Goal: Task Accomplishment & Management: Complete application form

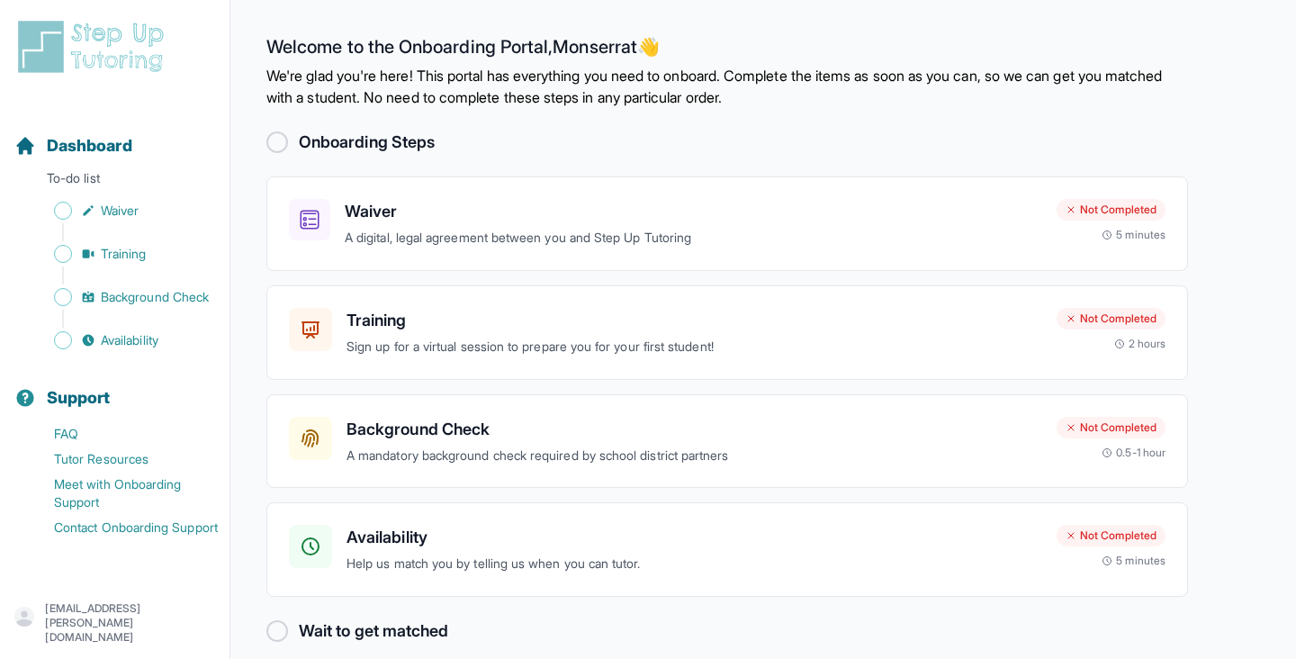
click at [301, 145] on h2 "Onboarding Steps" at bounding box center [367, 142] width 136 height 25
click at [275, 143] on div at bounding box center [277, 142] width 22 height 22
click at [312, 212] on icon at bounding box center [310, 220] width 19 height 19
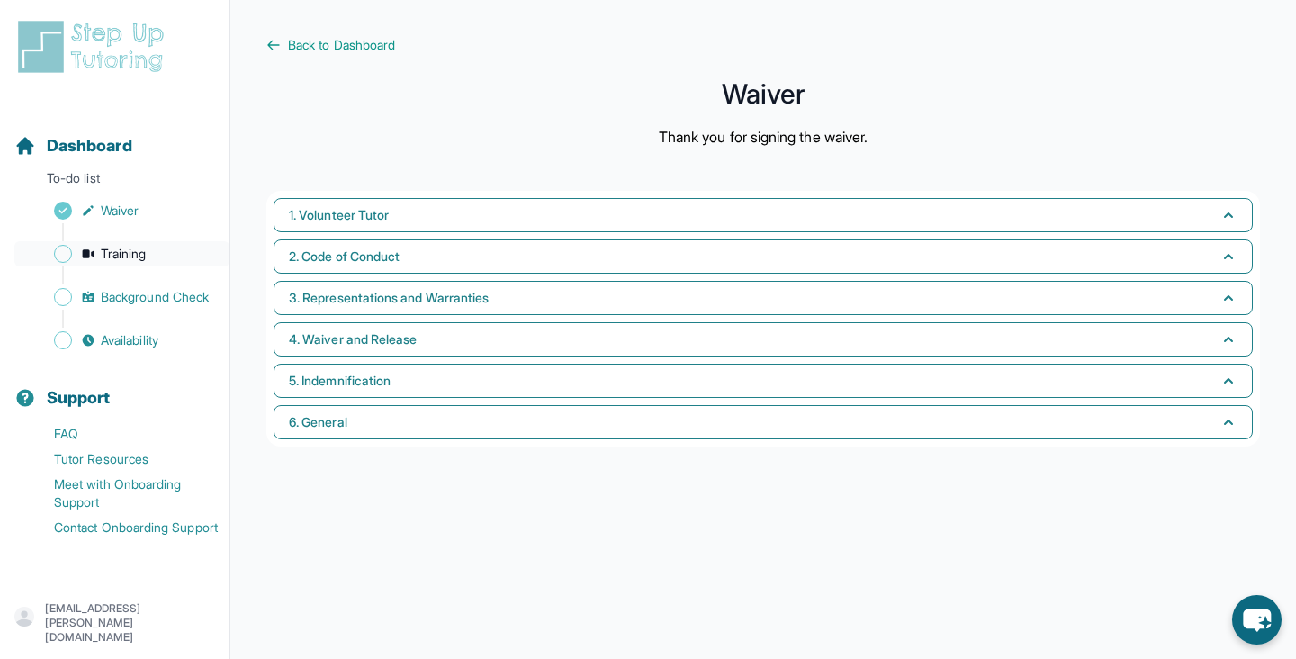
click at [140, 247] on span "Training" at bounding box center [124, 254] width 46 height 18
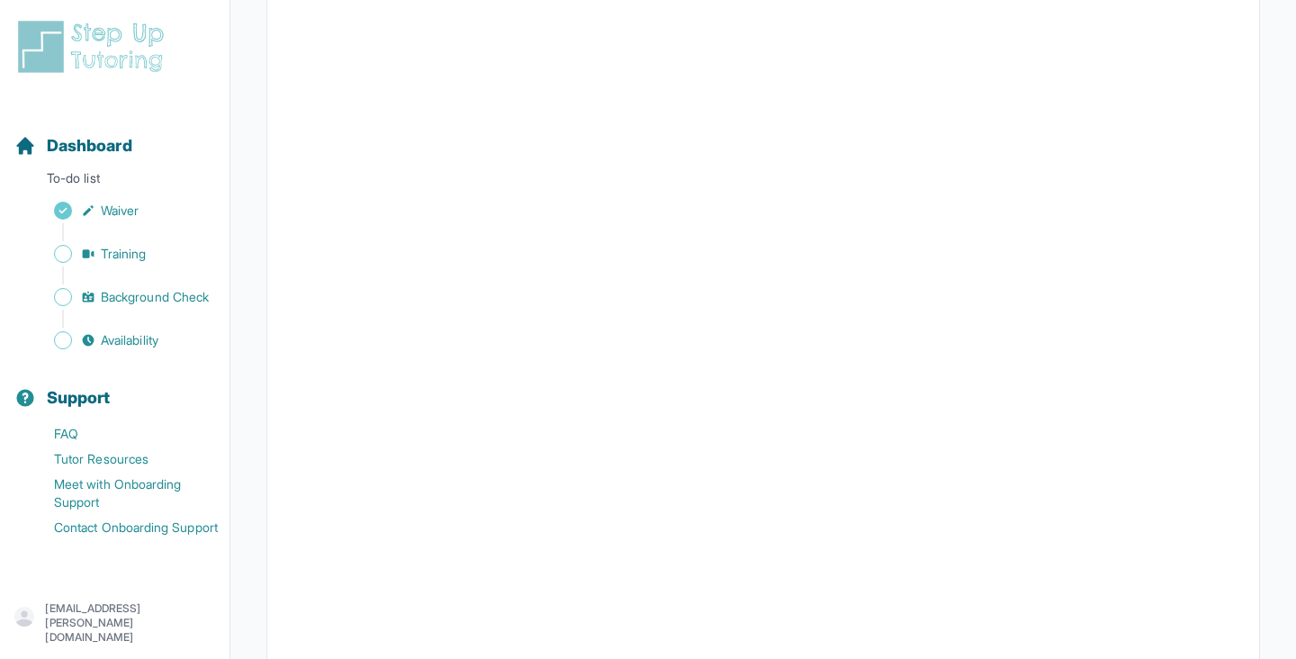
scroll to position [389, 0]
click at [190, 302] on span "Background Check" at bounding box center [155, 297] width 108 height 18
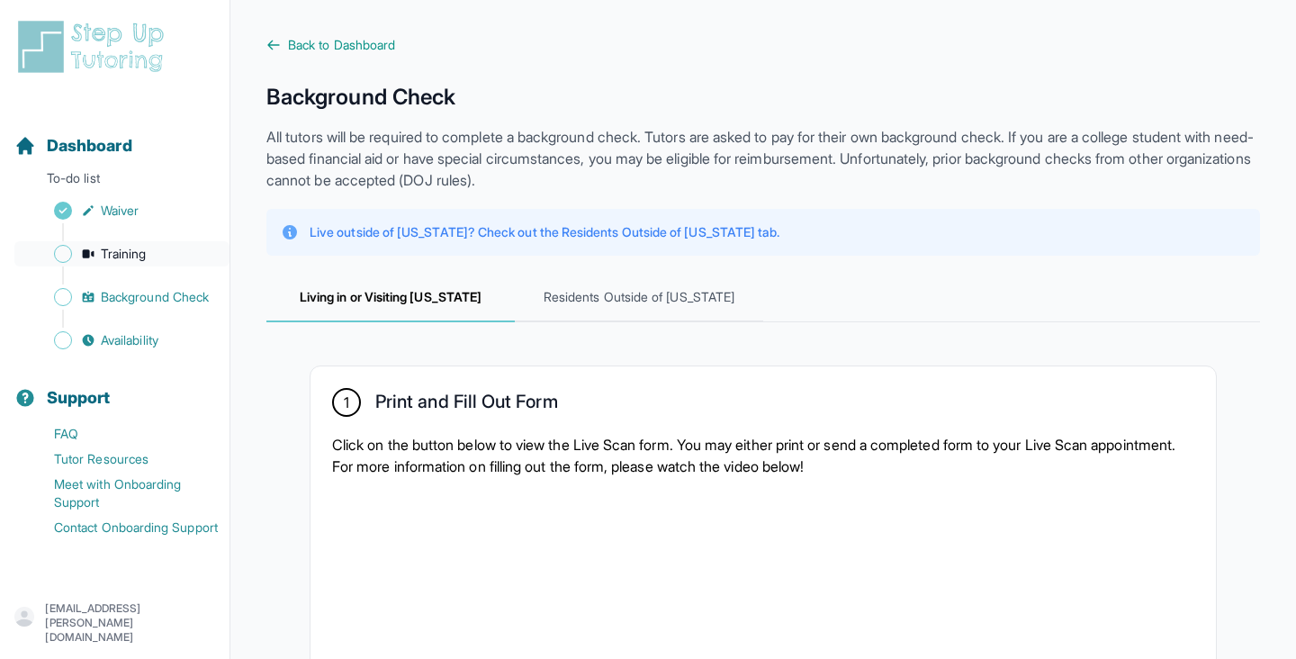
click at [147, 258] on span "Training" at bounding box center [124, 254] width 46 height 18
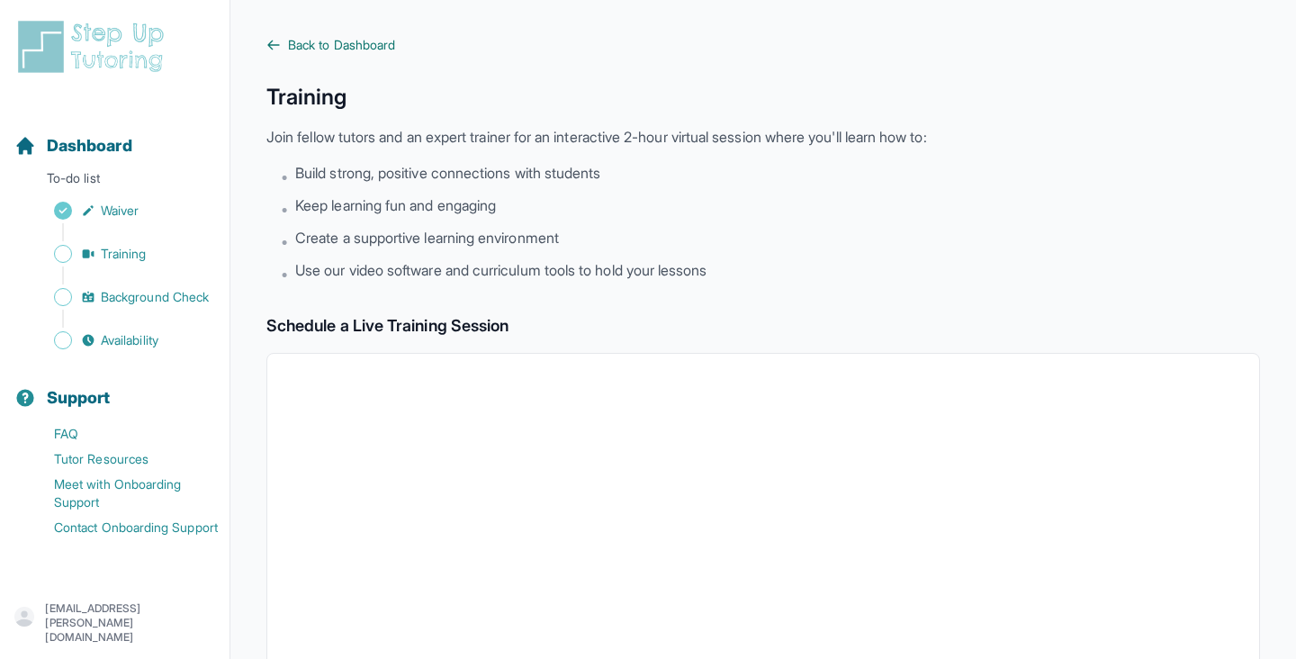
click at [286, 42] on link "Back to Dashboard" at bounding box center [763, 45] width 994 height 18
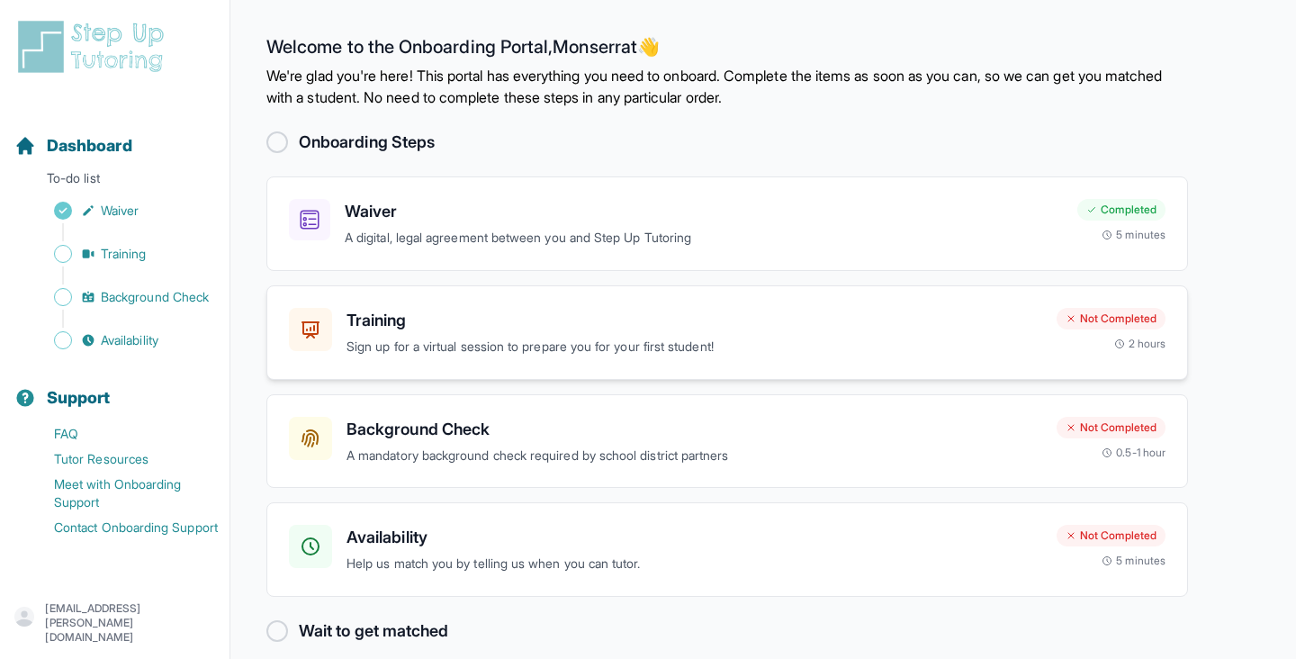
click at [482, 360] on div "Training Sign up for a virtual session to prepare you for your first student! N…" at bounding box center [727, 332] width 922 height 95
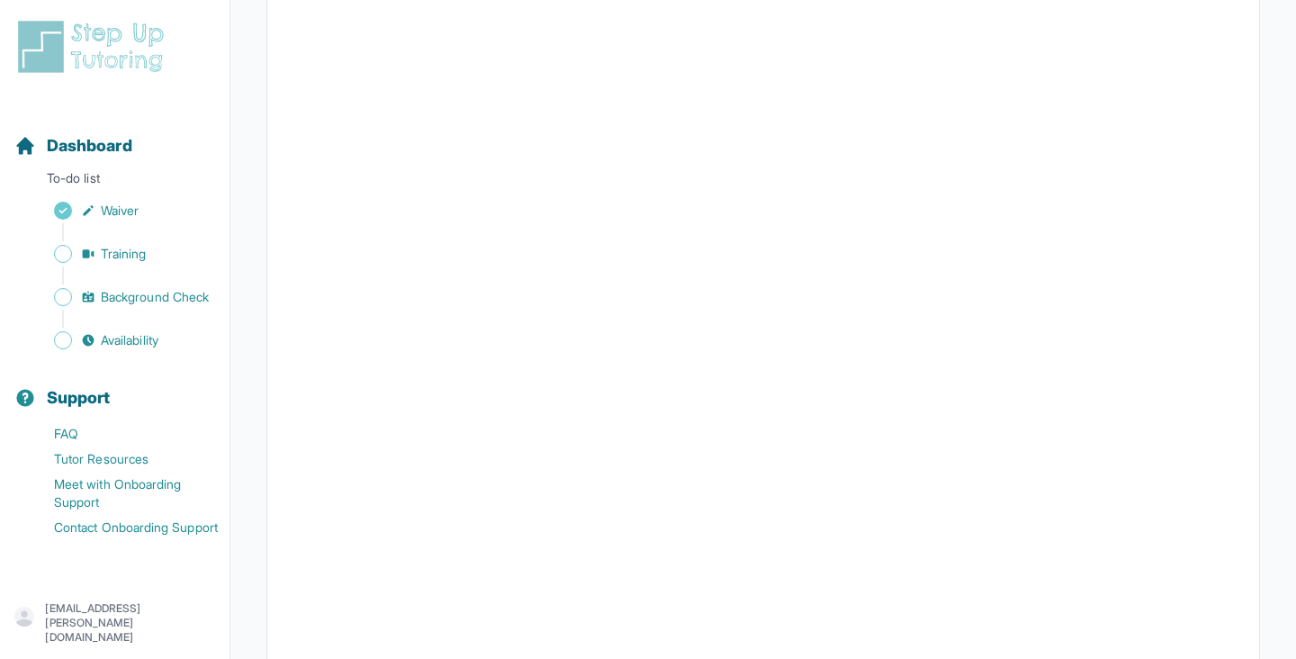
scroll to position [465, 0]
click at [159, 275] on div "Sidebar" at bounding box center [118, 275] width 208 height 18
click at [158, 304] on span "Background Check" at bounding box center [155, 297] width 108 height 18
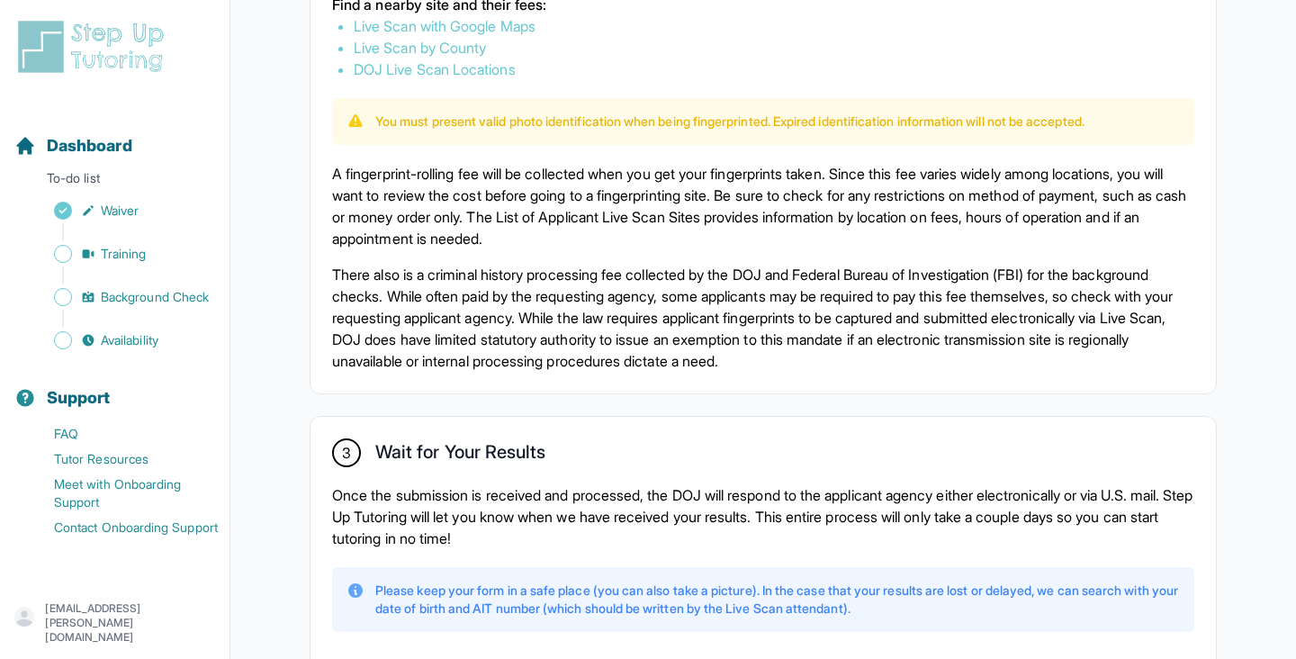
scroll to position [833, 0]
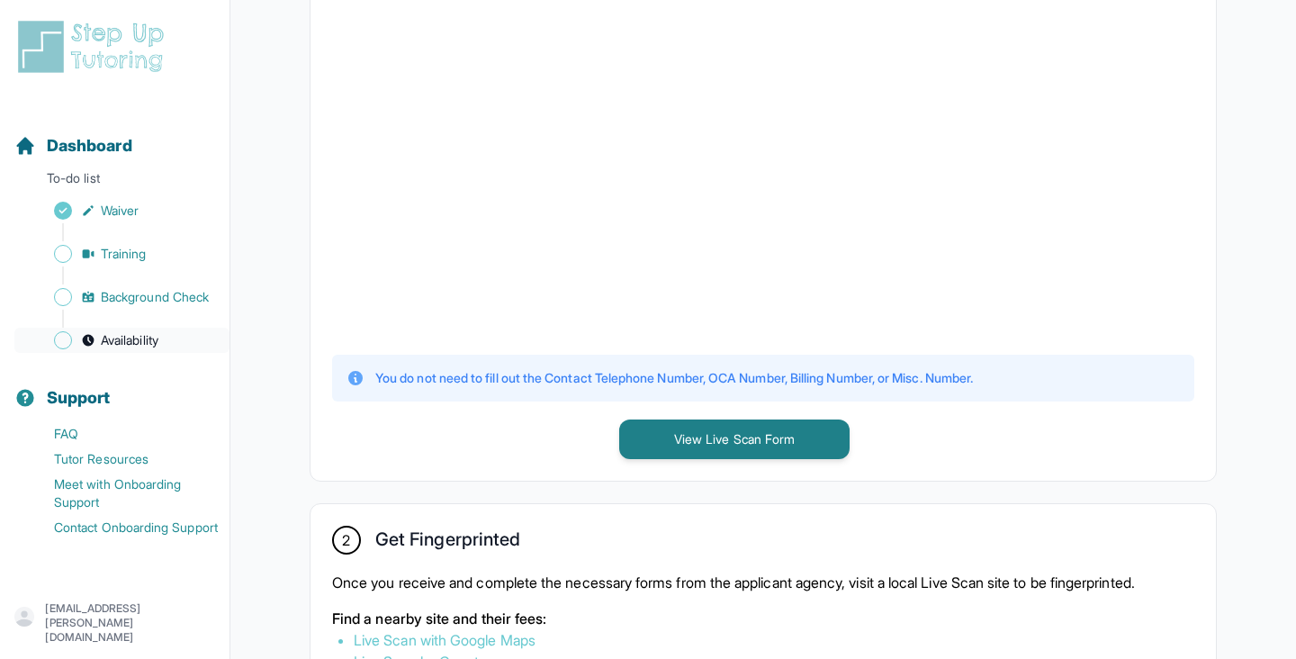
click at [123, 342] on span "Availability" at bounding box center [130, 340] width 58 height 18
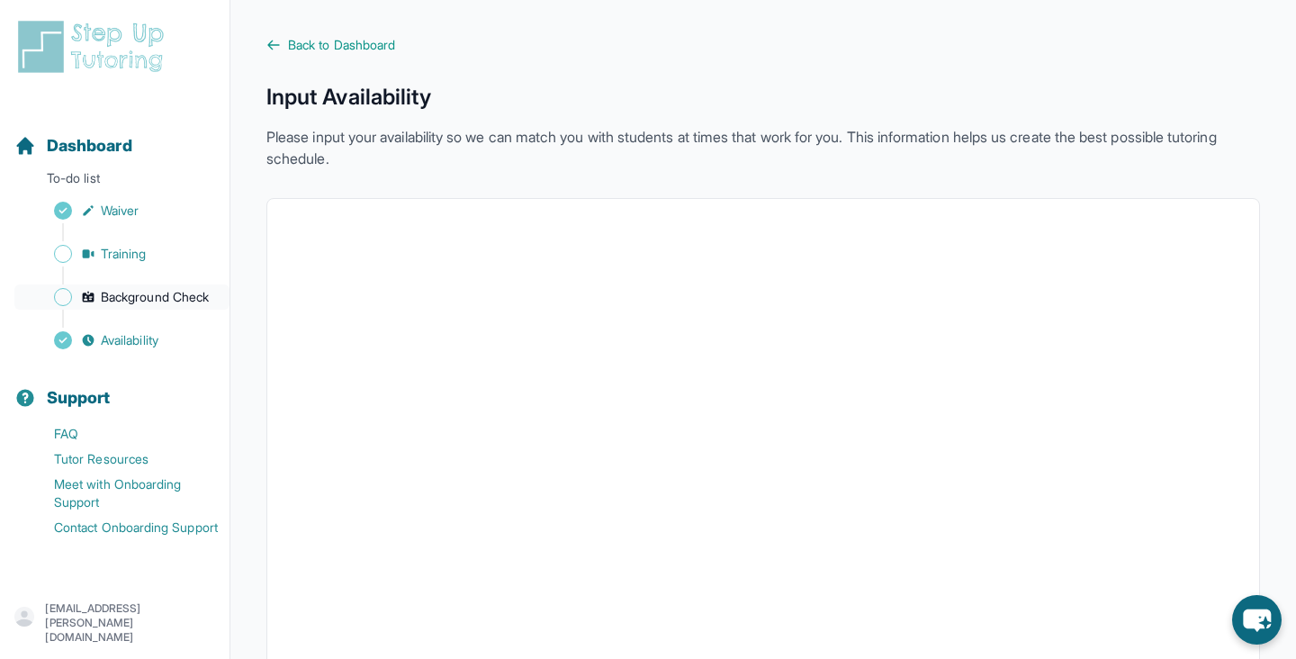
click at [147, 297] on span "Background Check" at bounding box center [155, 297] width 108 height 18
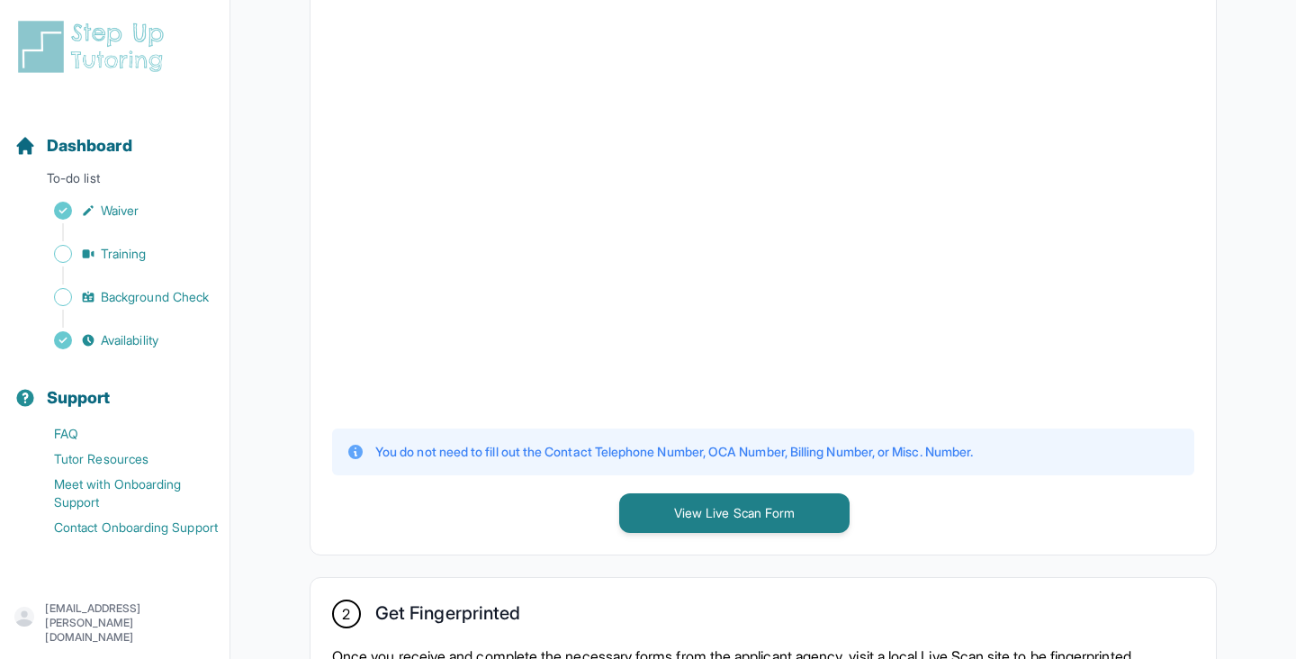
scroll to position [476, 0]
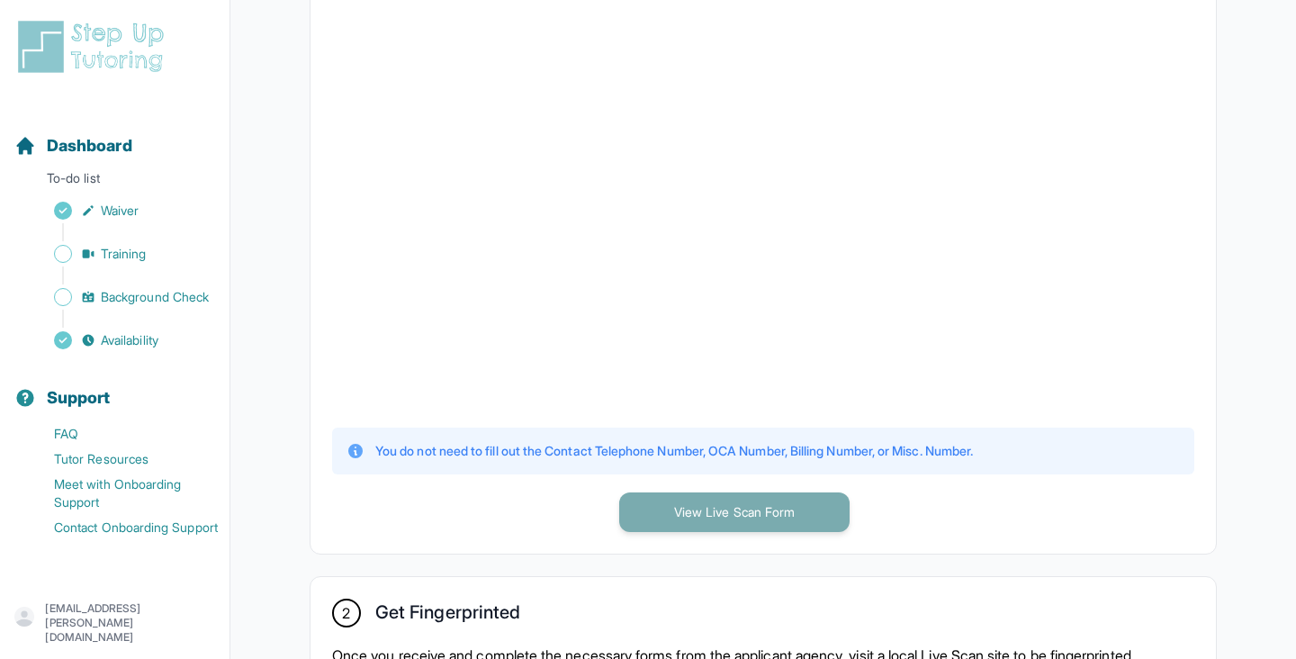
click at [708, 511] on button "View Live Scan Form" at bounding box center [734, 512] width 230 height 40
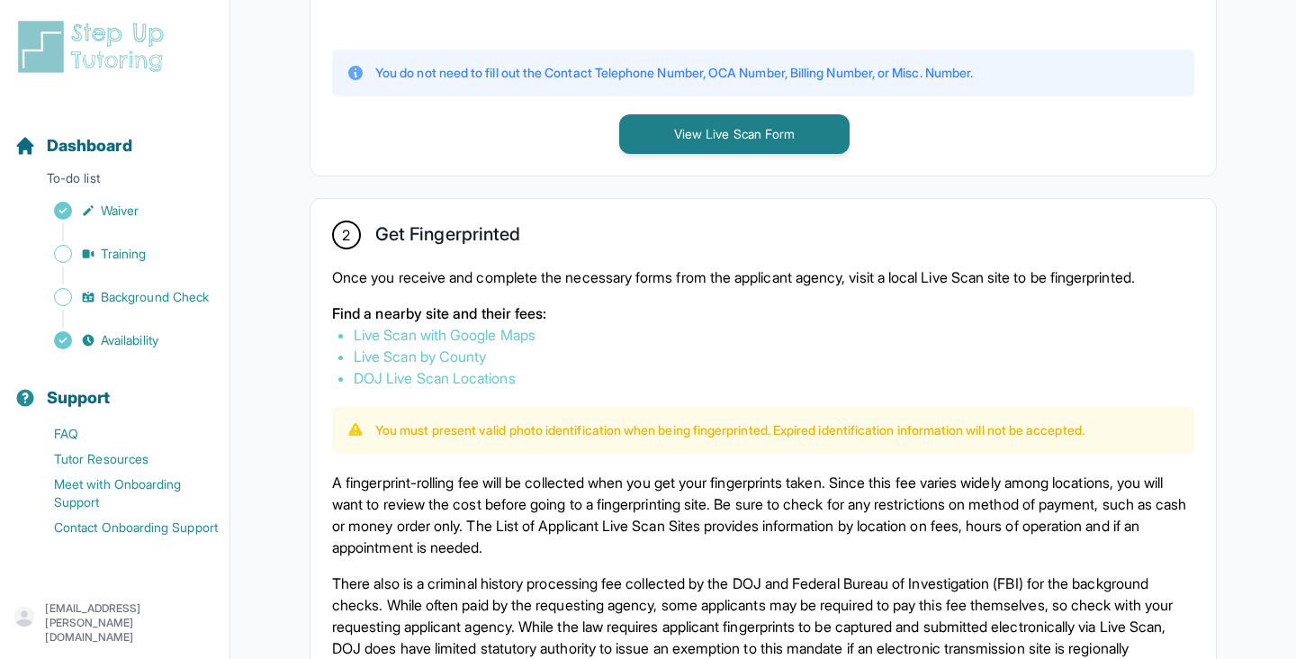
scroll to position [853, 0]
click at [490, 333] on link "Live Scan with Google Maps" at bounding box center [445, 336] width 182 height 18
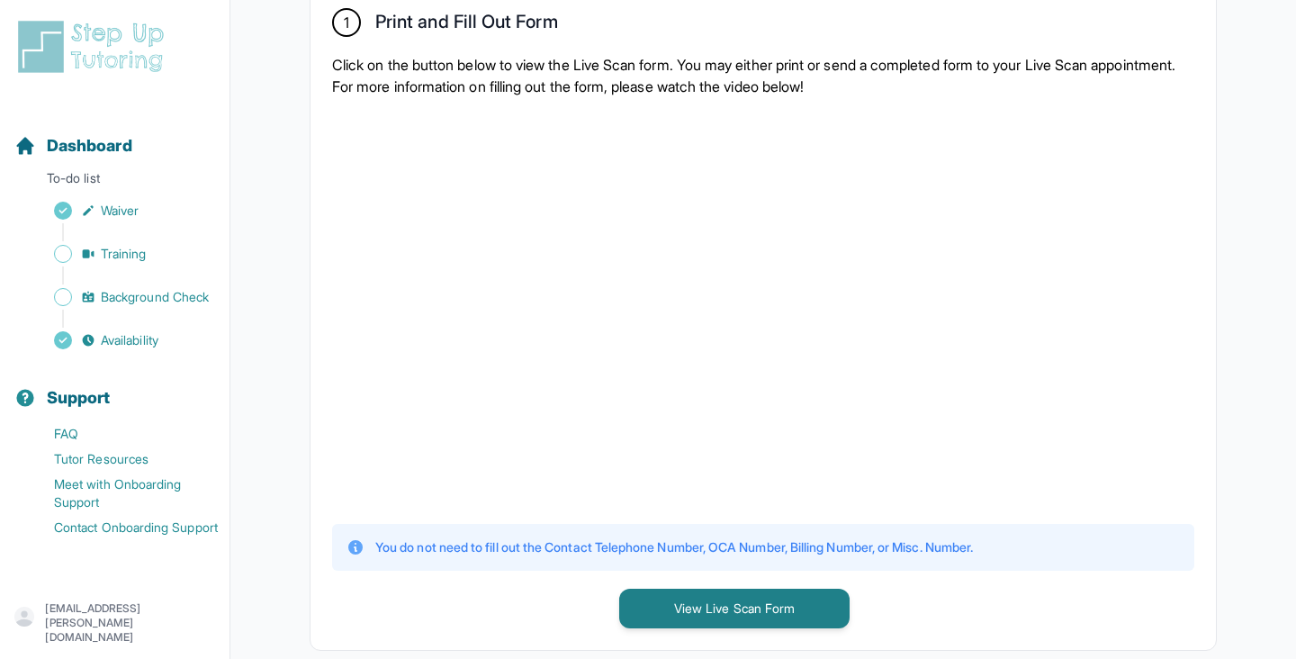
scroll to position [0, 0]
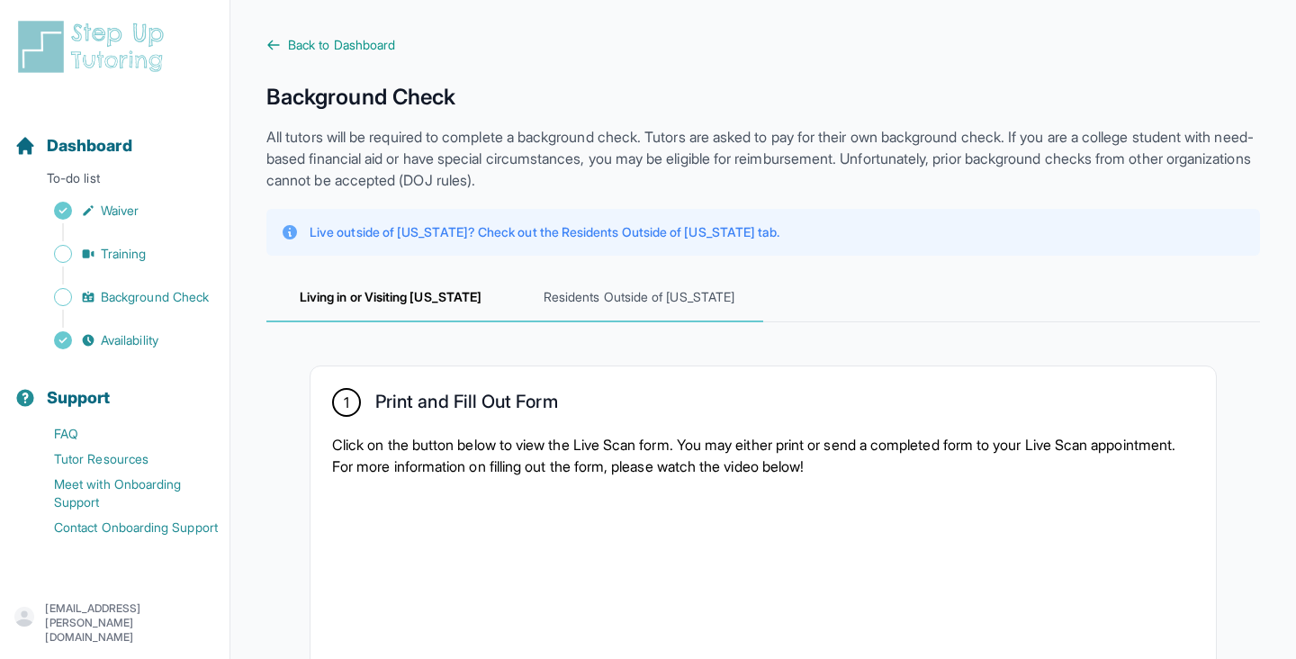
click at [580, 293] on span "Residents Outside of [US_STATE]" at bounding box center [639, 298] width 248 height 49
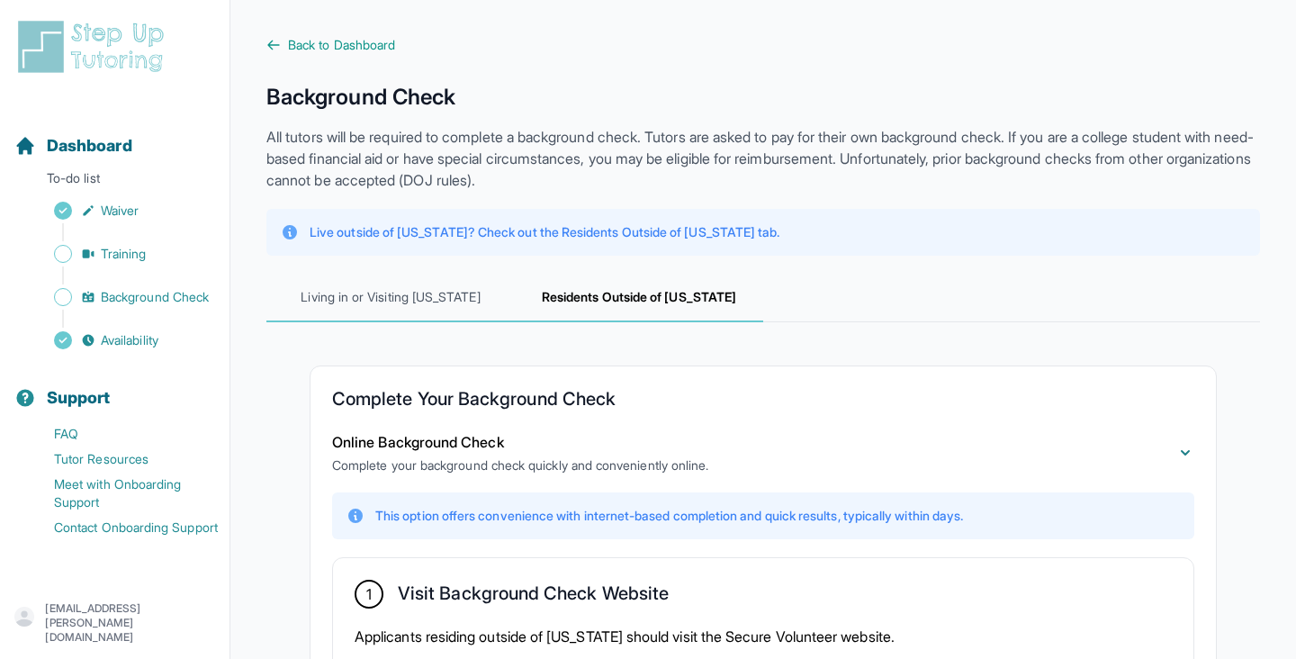
click at [366, 297] on span "Living in or Visiting [US_STATE]" at bounding box center [390, 298] width 248 height 49
